Goal: Information Seeking & Learning: Understand process/instructions

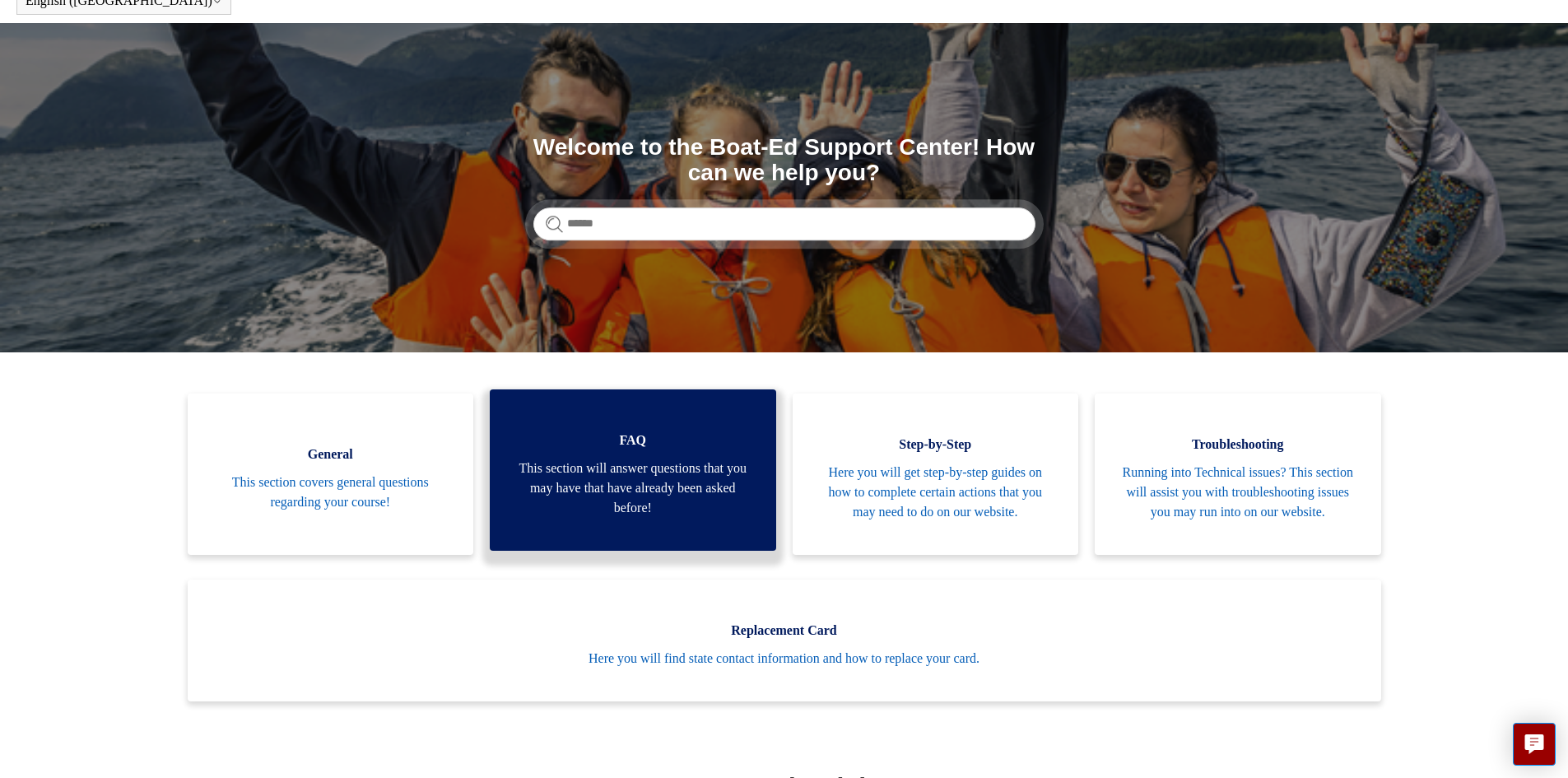
scroll to position [247, 0]
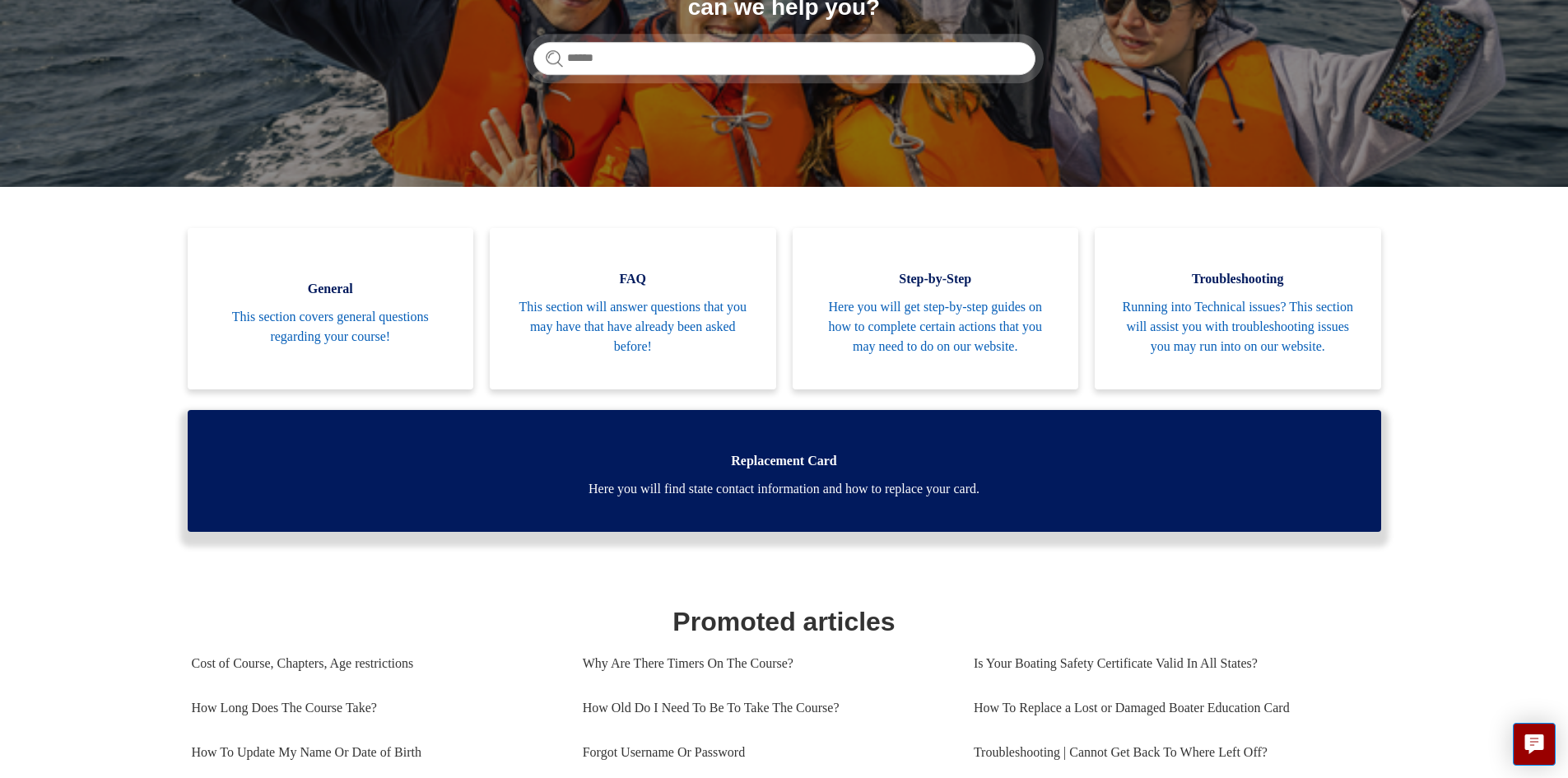
click at [658, 498] on span "Here you will find state contact information and how to replace your card." at bounding box center [784, 489] width 1145 height 20
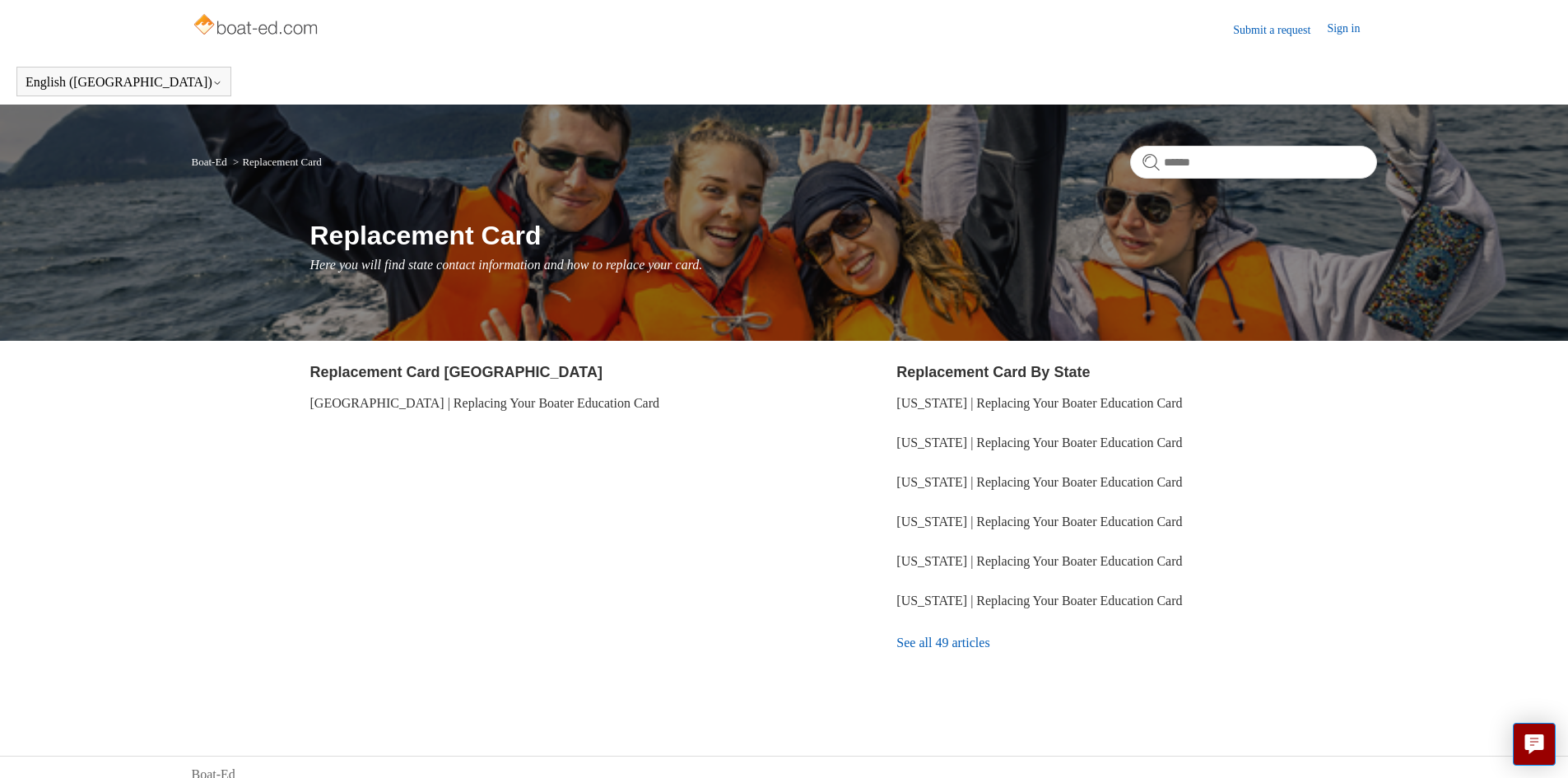
click at [938, 645] on link "See all 49 articles" at bounding box center [1137, 642] width 480 height 44
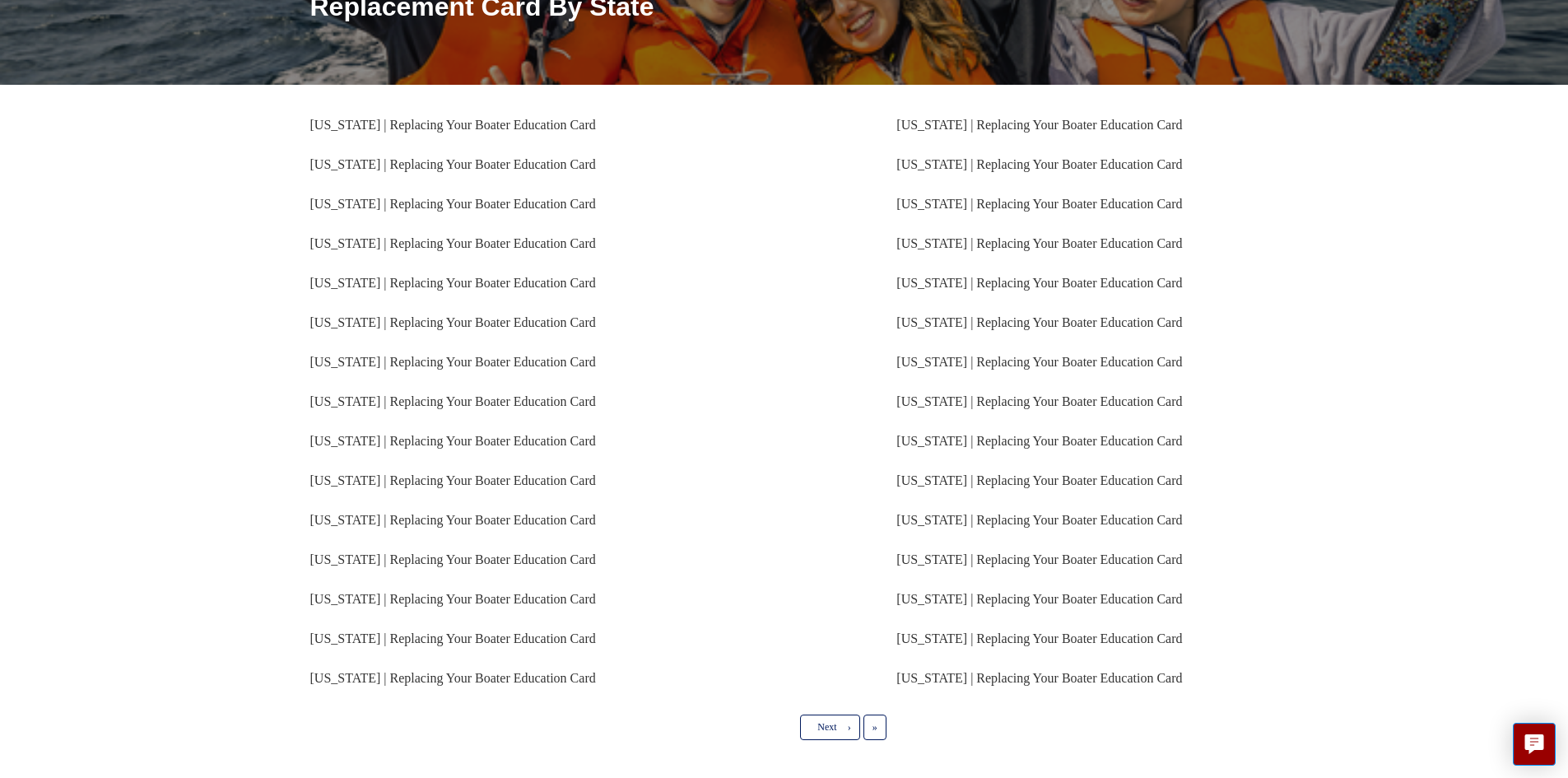
scroll to position [247, 0]
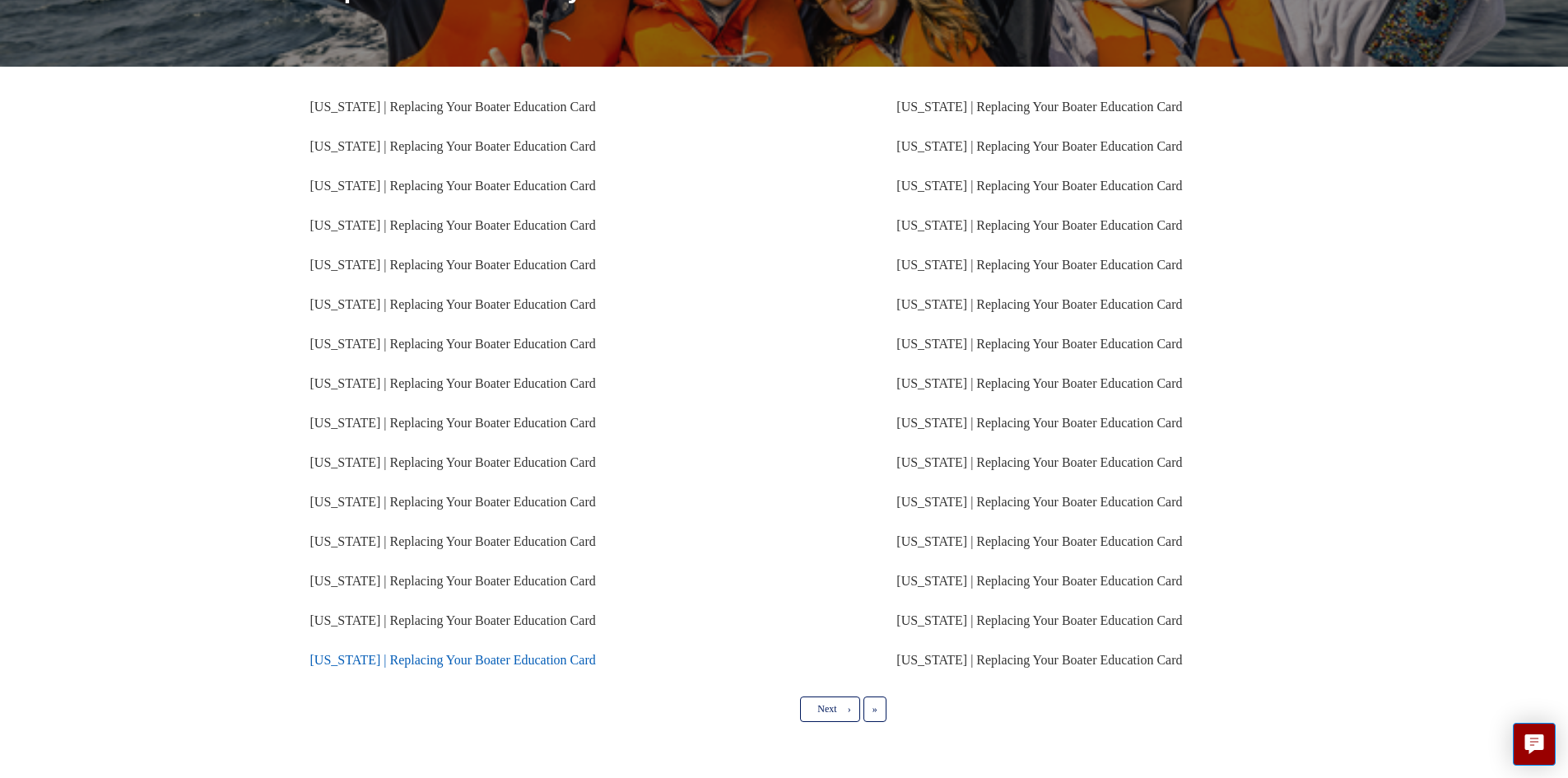
click at [361, 661] on link "[US_STATE] | Replacing Your Boater Education Card" at bounding box center [453, 659] width 286 height 14
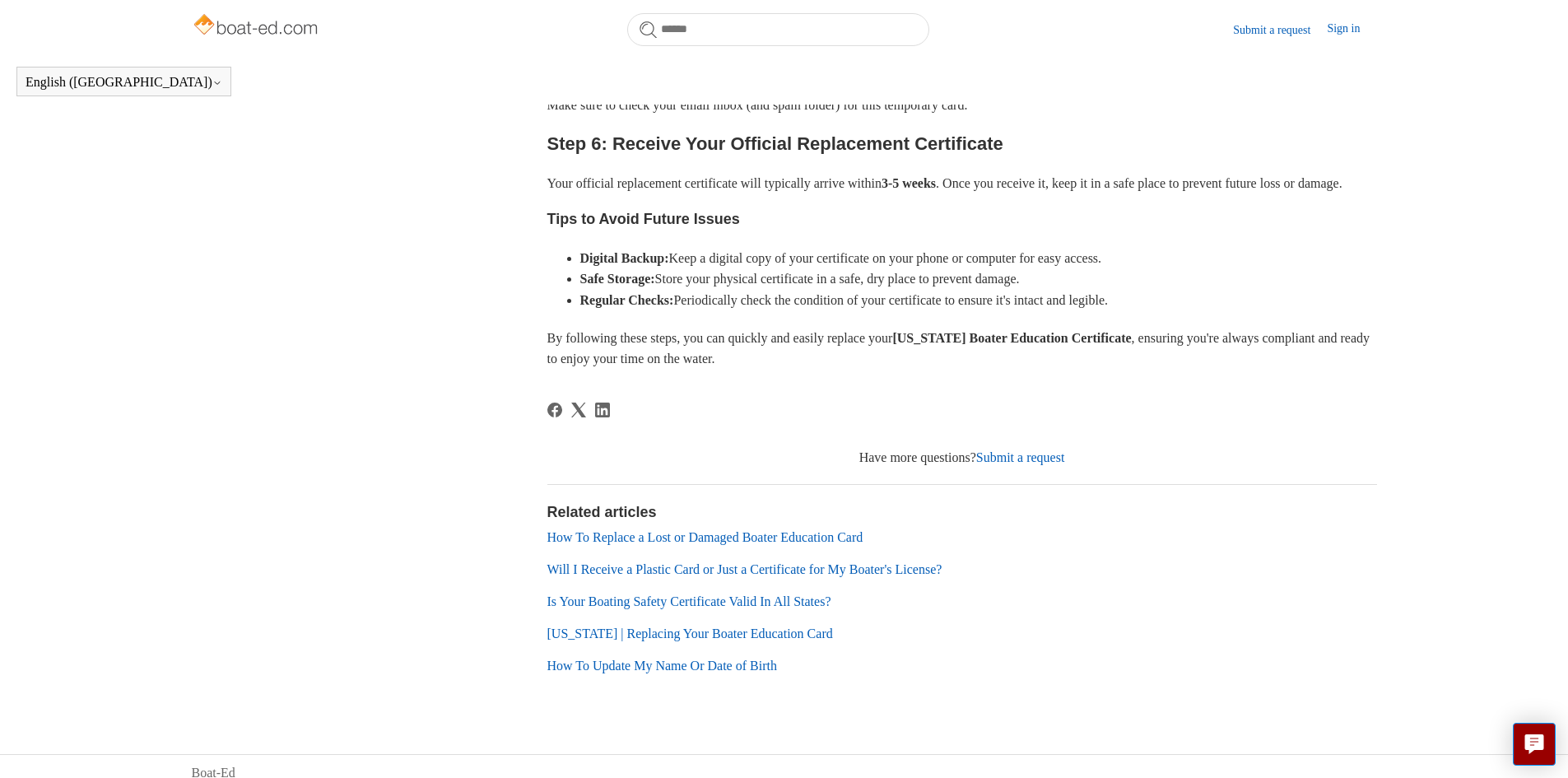
scroll to position [849, 0]
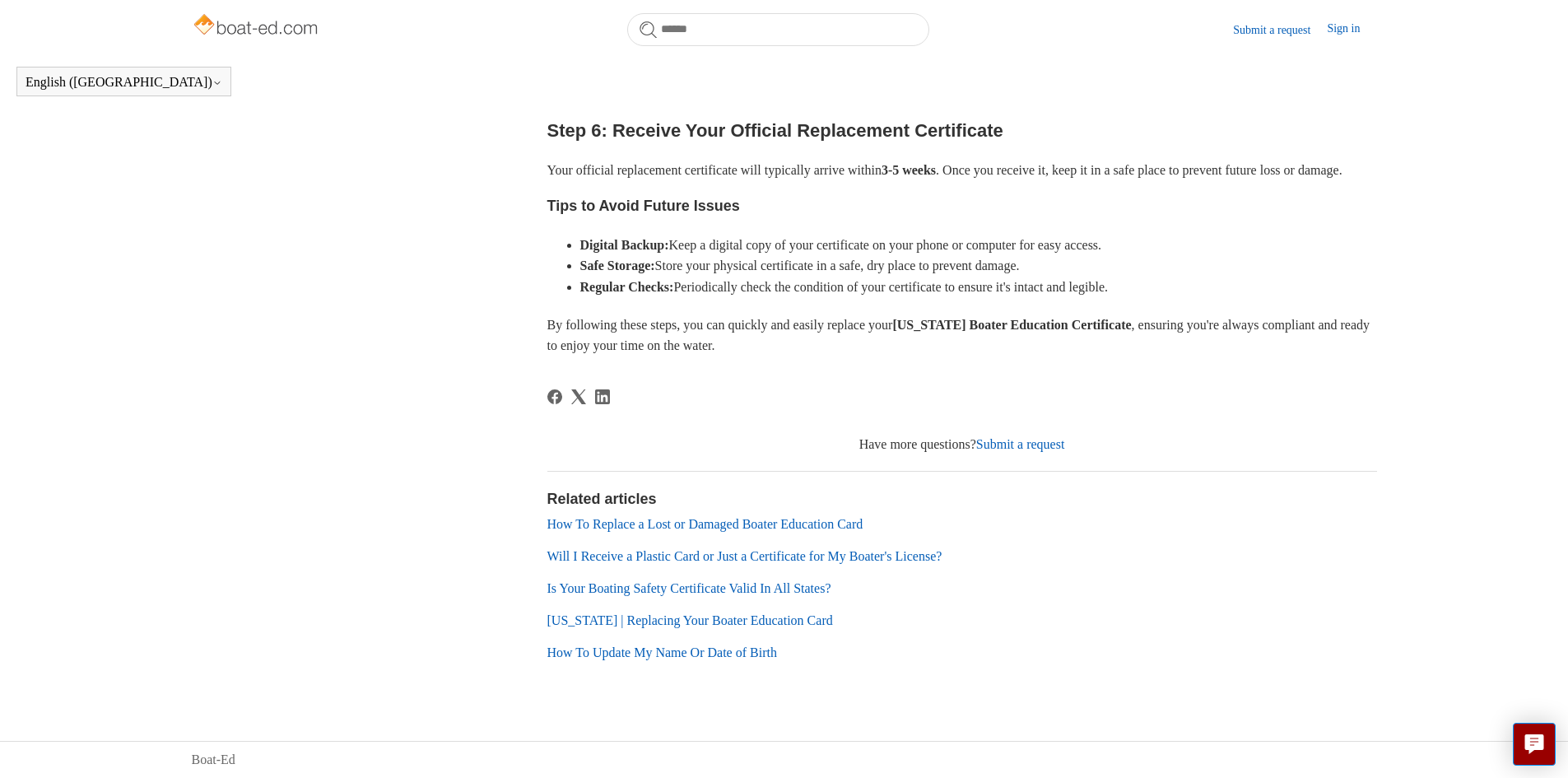
click at [652, 651] on link "How To Update My Name Or Date of Birth" at bounding box center [662, 651] width 230 height 14
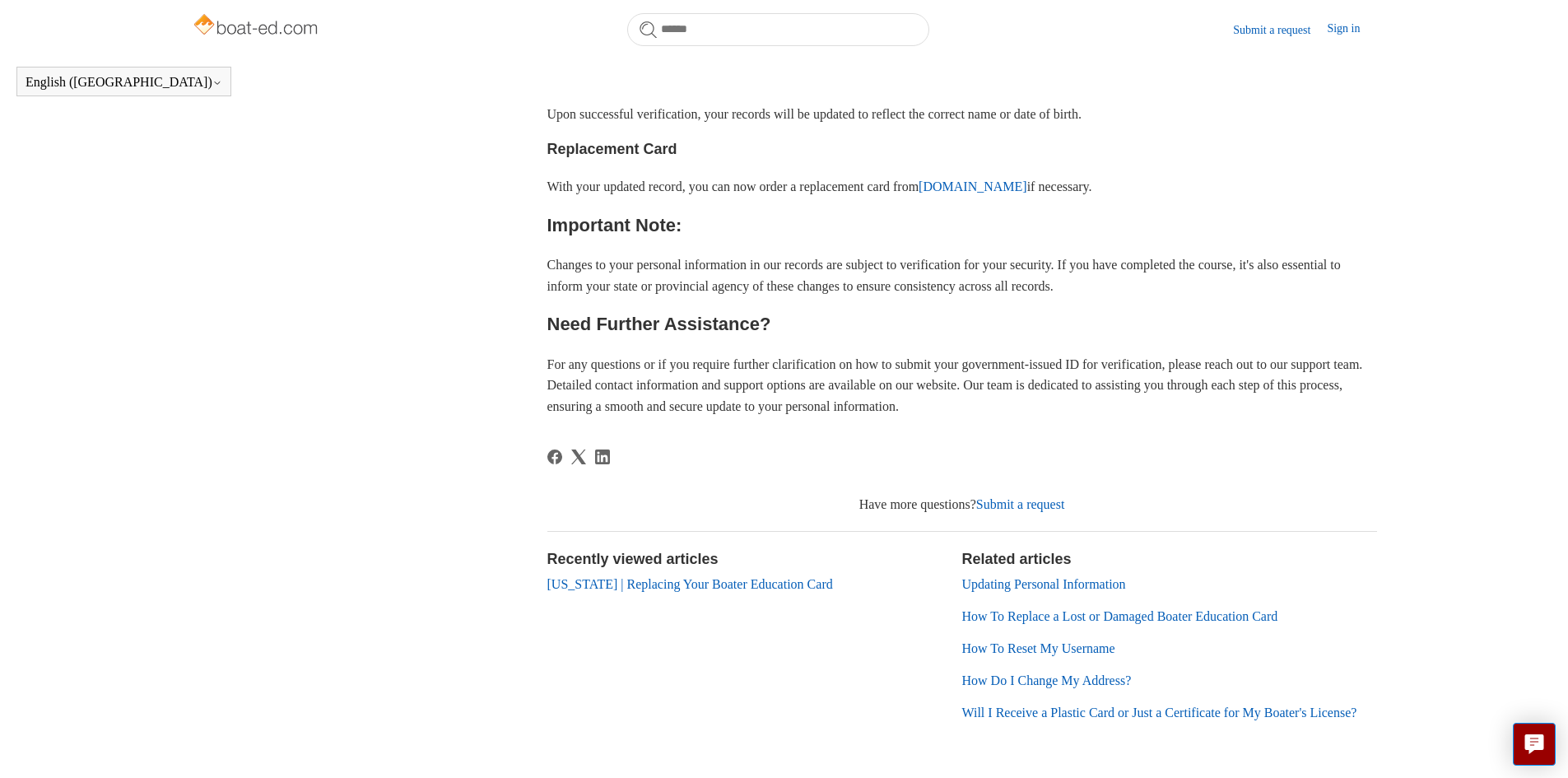
scroll to position [941, 0]
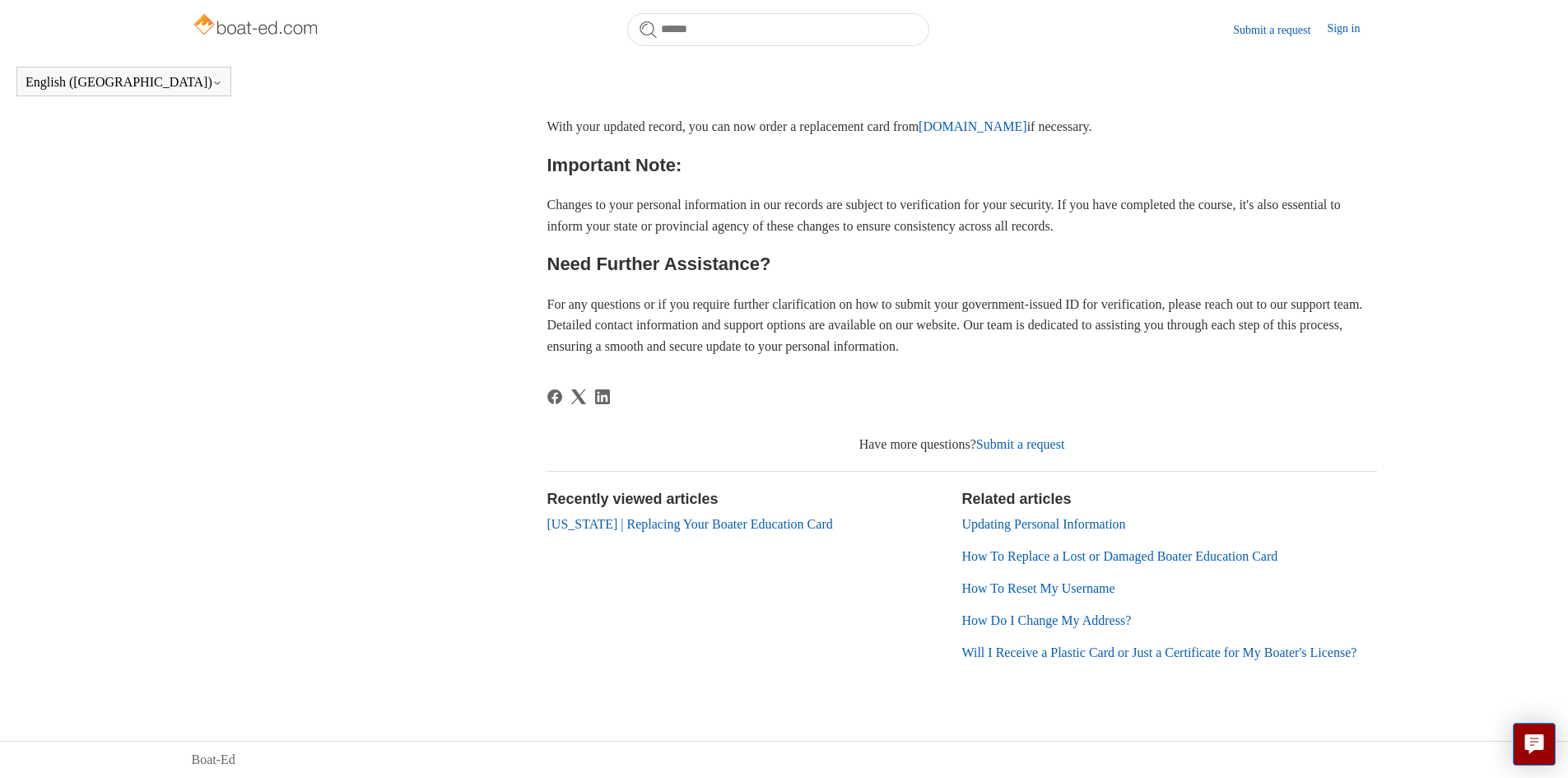
click at [676, 517] on link "[US_STATE] | Replacing Your Boater Education Card" at bounding box center [689, 523] width 286 height 14
